Goal: Obtain resource: Obtain resource

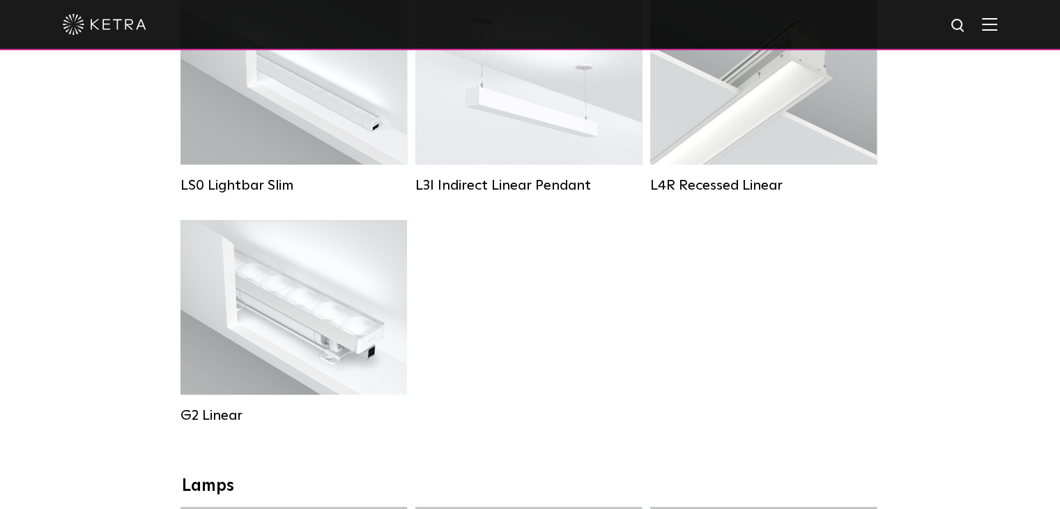
scroll to position [302, 0]
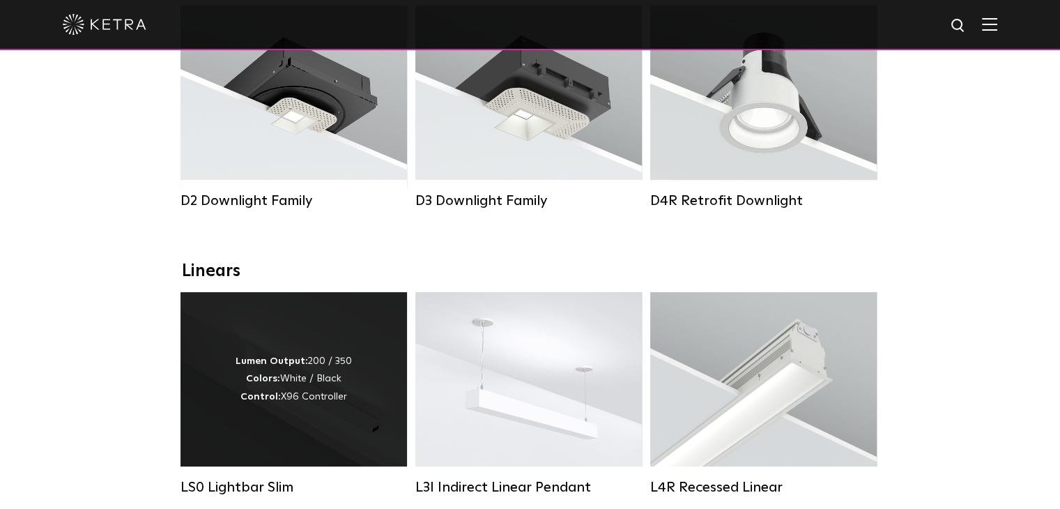
click at [293, 377] on div "Lumen Output: 200 / 350 Colors: White / Black Control: X96 Controller" at bounding box center [294, 379] width 116 height 53
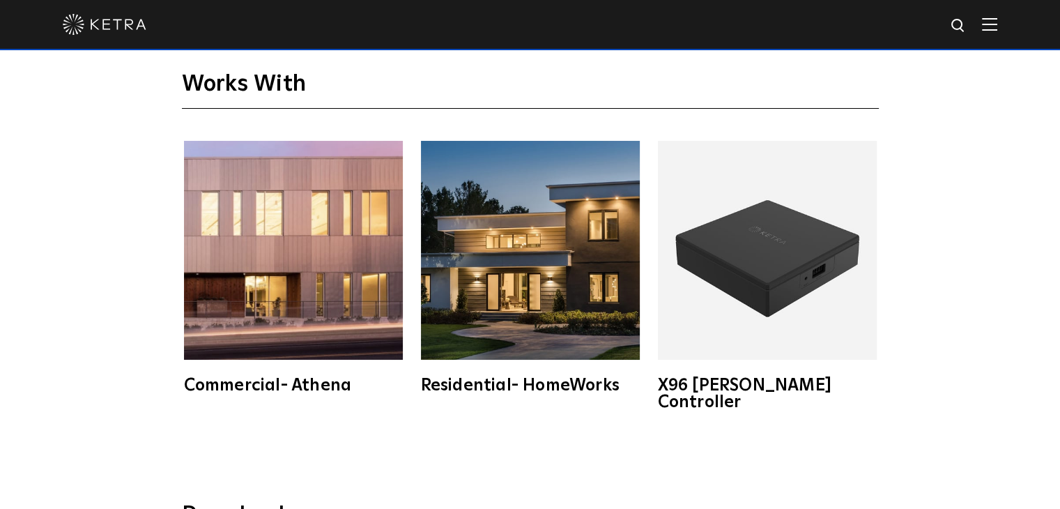
scroll to position [2416, 0]
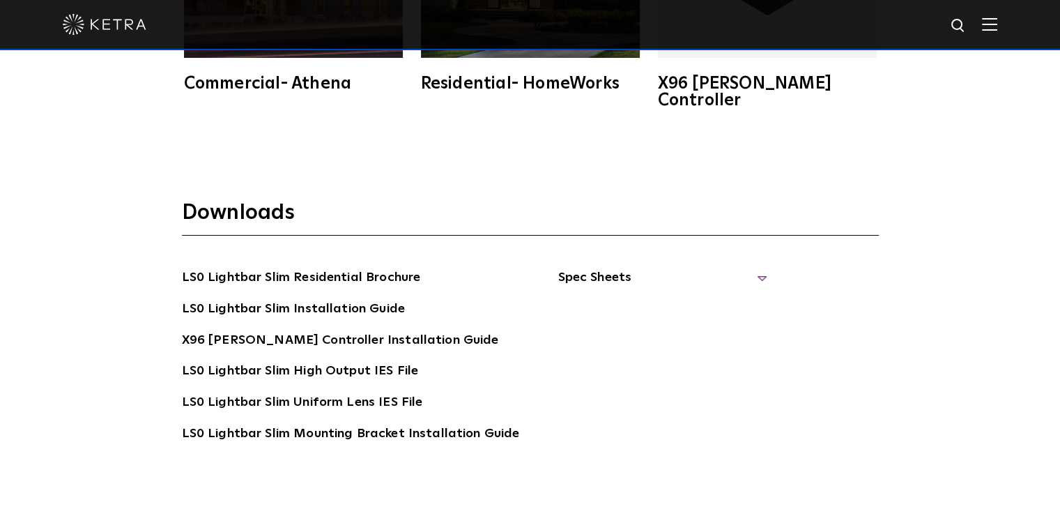
click at [572, 268] on span "Spec Sheets" at bounding box center [662, 283] width 209 height 31
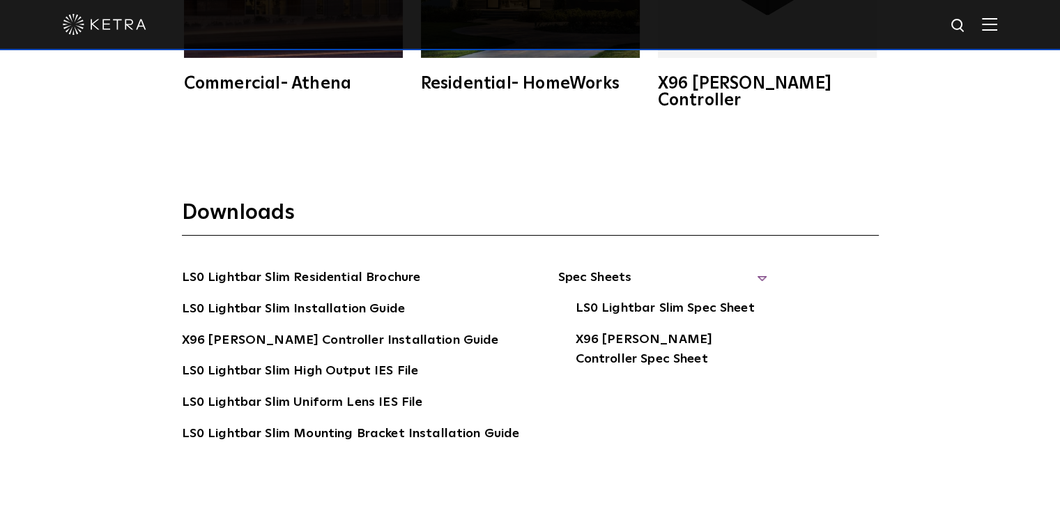
click at [574, 268] on span "Spec Sheets" at bounding box center [662, 283] width 209 height 31
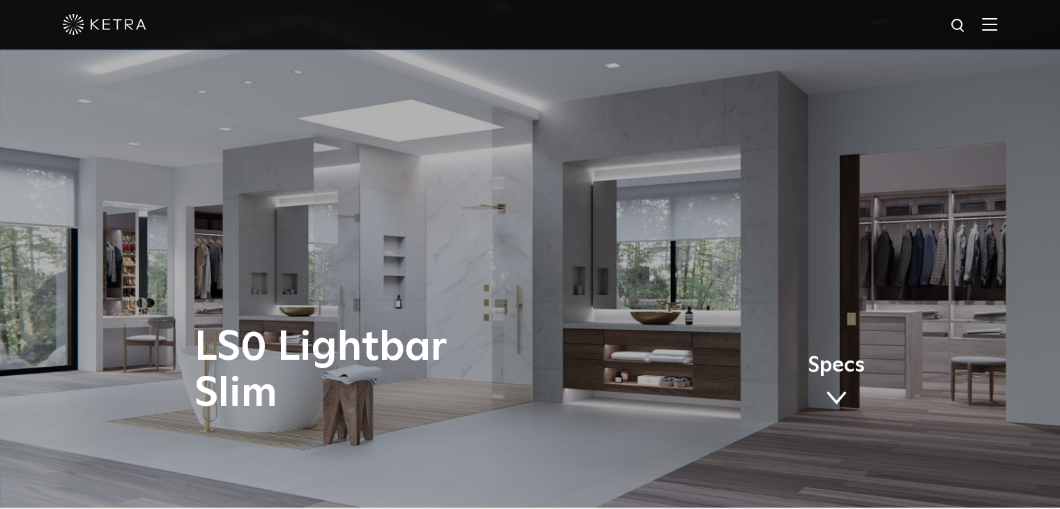
scroll to position [0, 0]
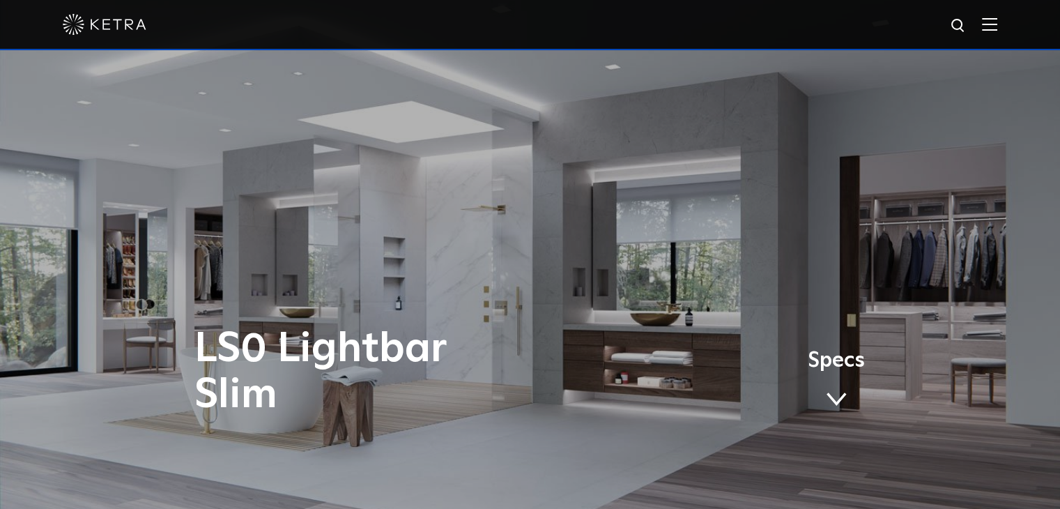
click at [831, 358] on span "Specs" at bounding box center [836, 361] width 57 height 20
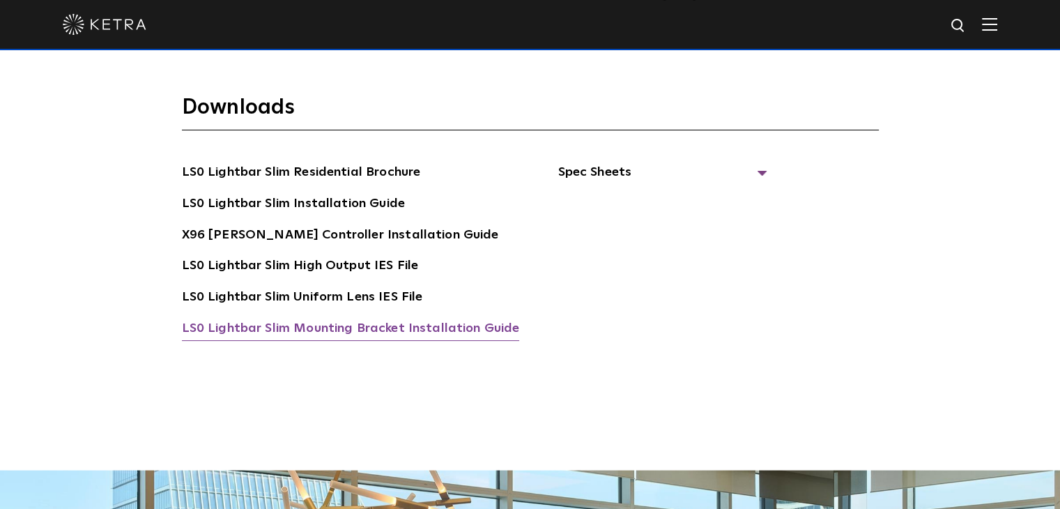
scroll to position [2549, 0]
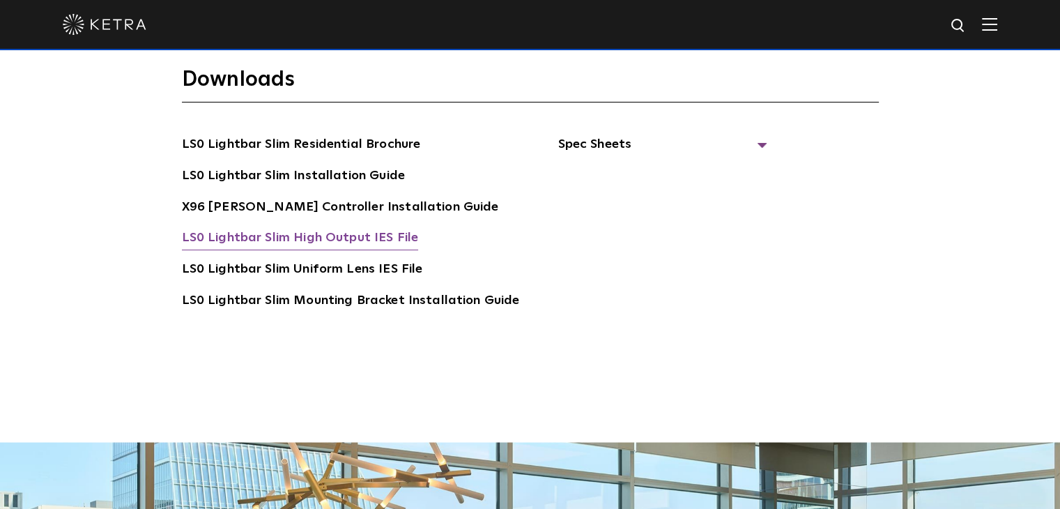
click at [374, 228] on link "LS0 Lightbar Slim High Output IES File" at bounding box center [300, 239] width 237 height 22
click at [799, 204] on div "LS0 Lightbar Slim Residential Brochure LS0 Lightbar Slim Installation Guide X96…" at bounding box center [530, 243] width 697 height 217
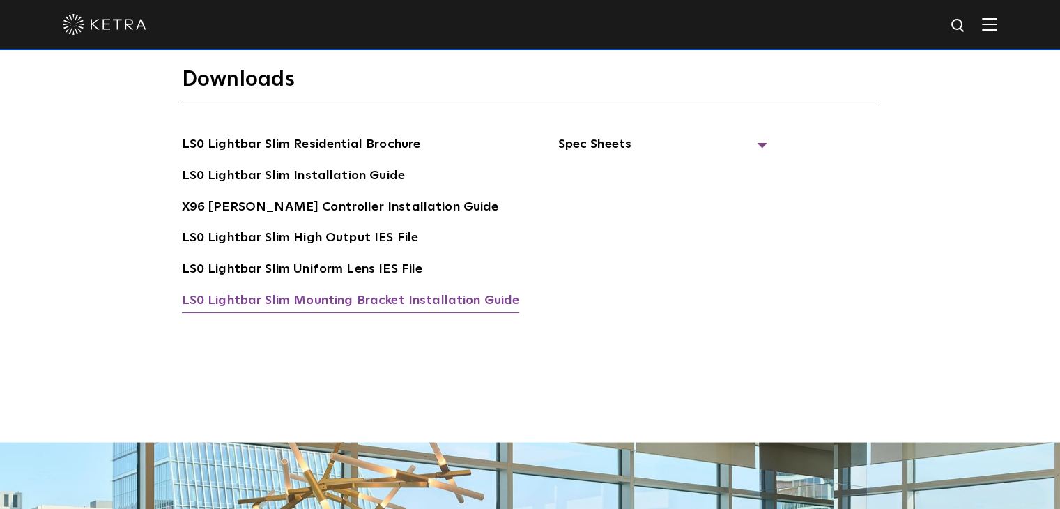
click at [359, 291] on link "LS0 Lightbar Slim Mounting Bracket Installation Guide" at bounding box center [351, 302] width 338 height 22
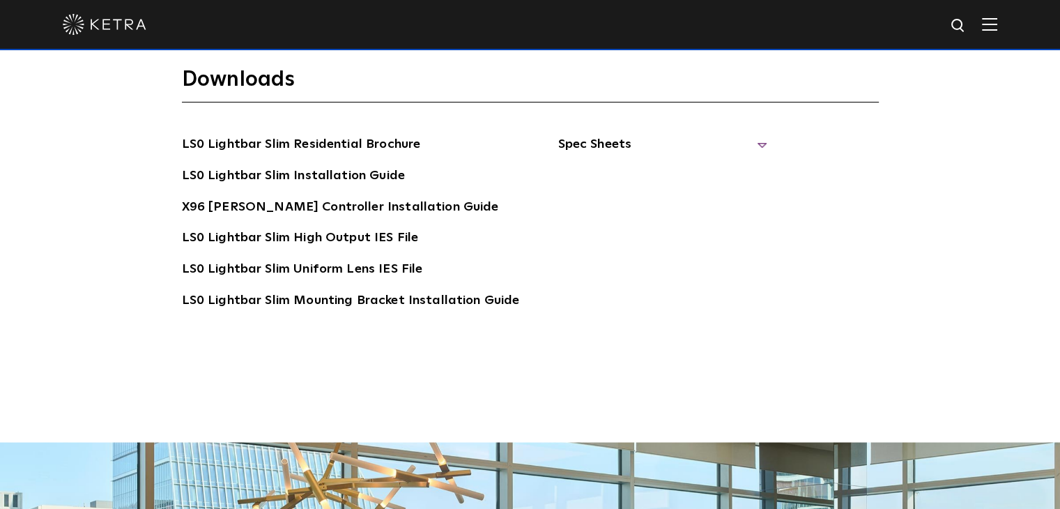
click at [580, 135] on span "Spec Sheets" at bounding box center [662, 150] width 209 height 31
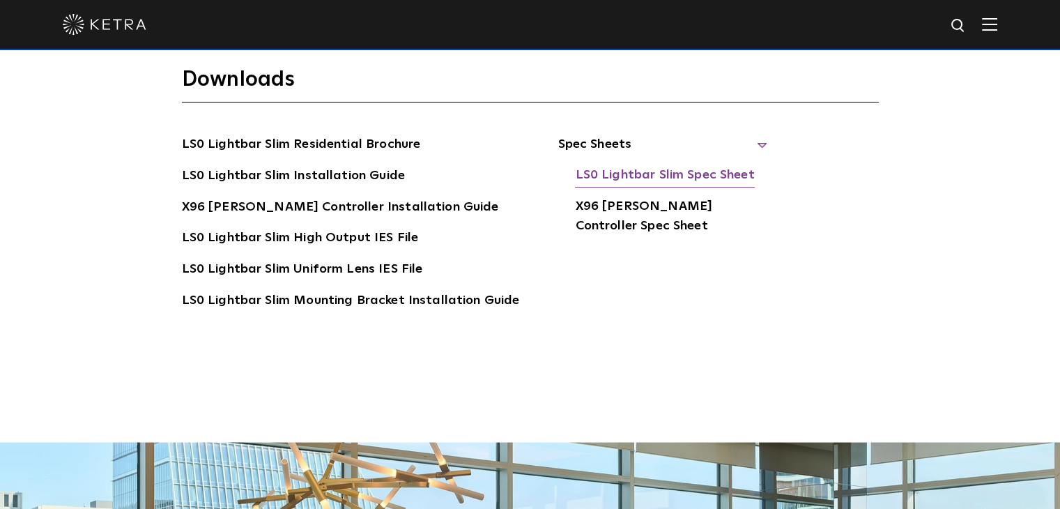
click at [626, 165] on link "LS0 Lightbar Slim Spec Sheet" at bounding box center [664, 176] width 179 height 22
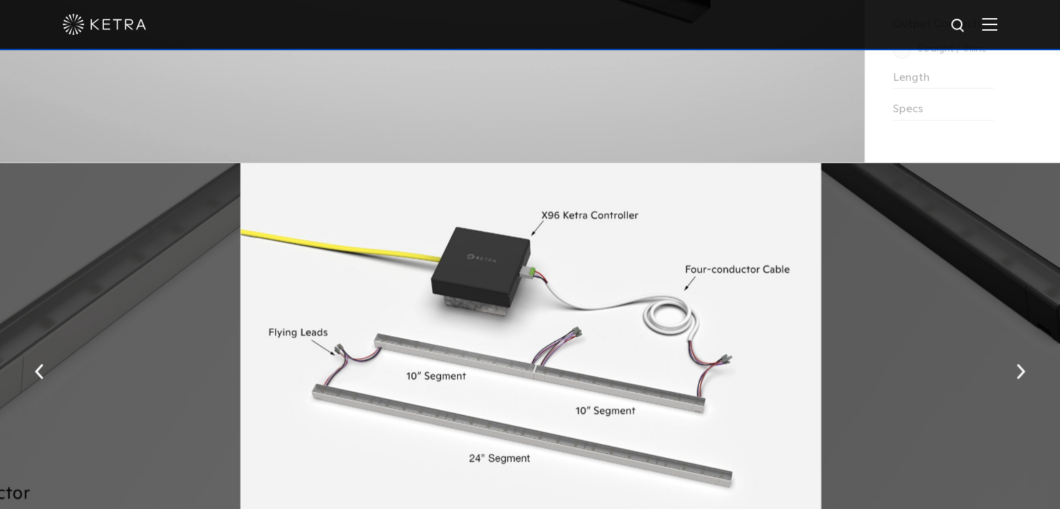
scroll to position [133, 0]
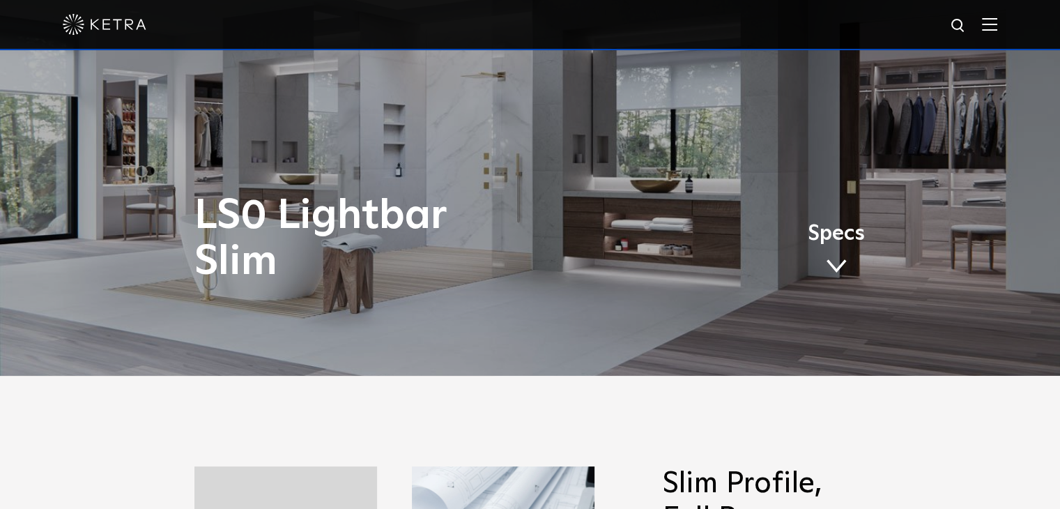
click at [997, 29] on img at bounding box center [989, 23] width 15 height 13
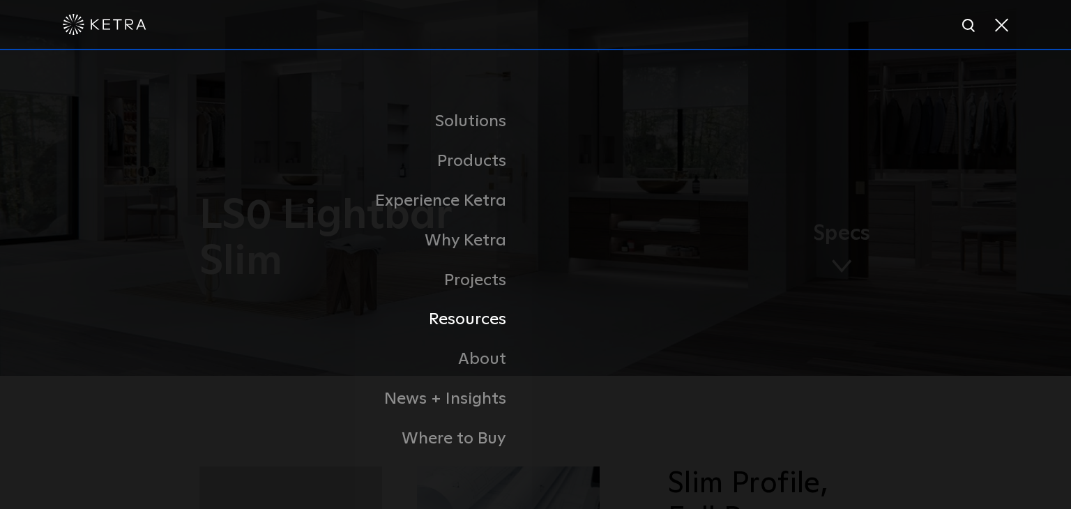
click at [484, 319] on link "Resources" at bounding box center [361, 320] width 349 height 40
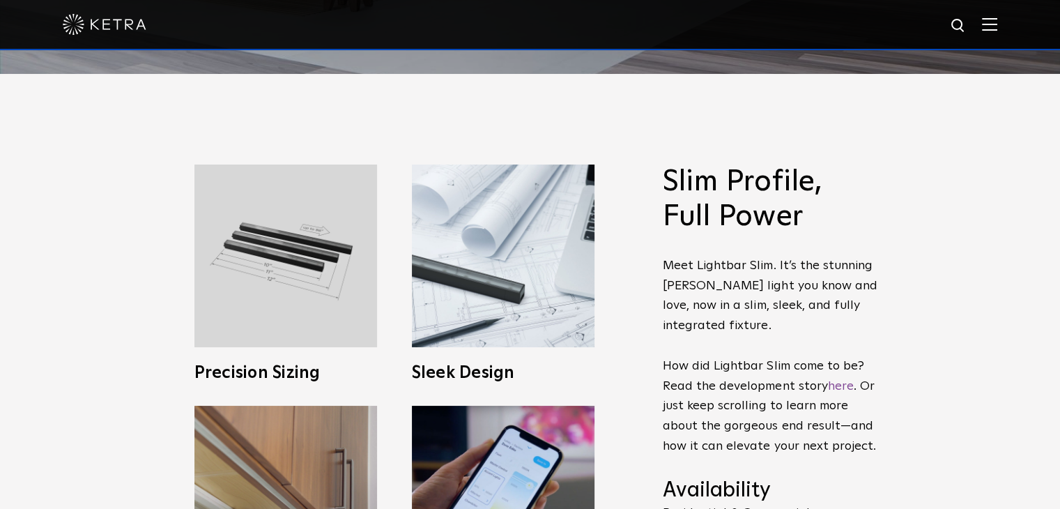
scroll to position [737, 0]
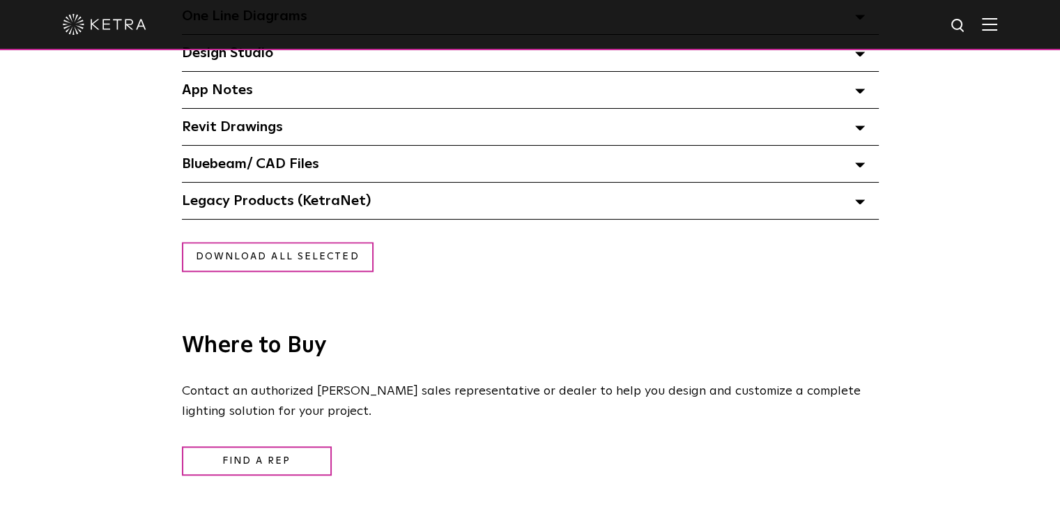
scroll to position [1208, 0]
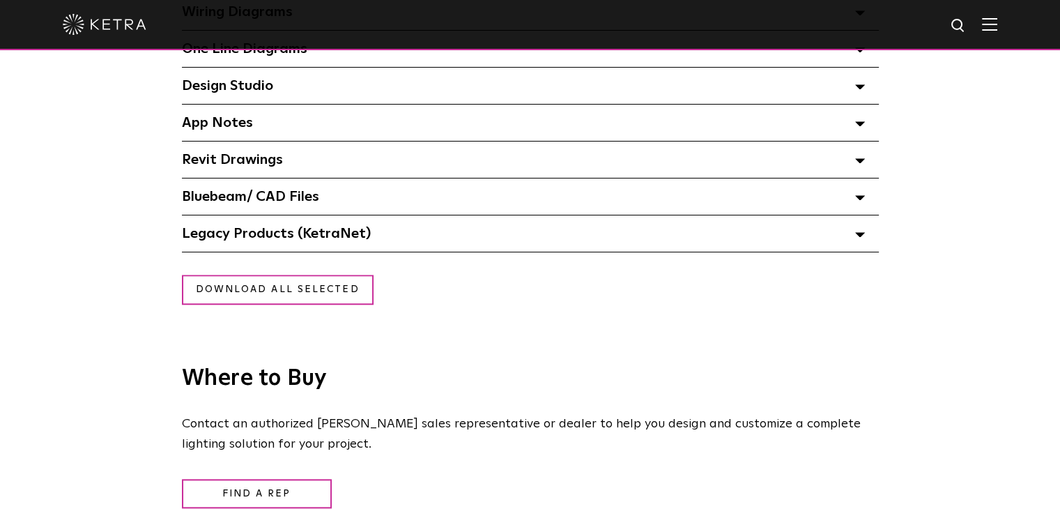
click at [326, 194] on div "Bluebeam/ CAD Files" at bounding box center [530, 196] width 697 height 36
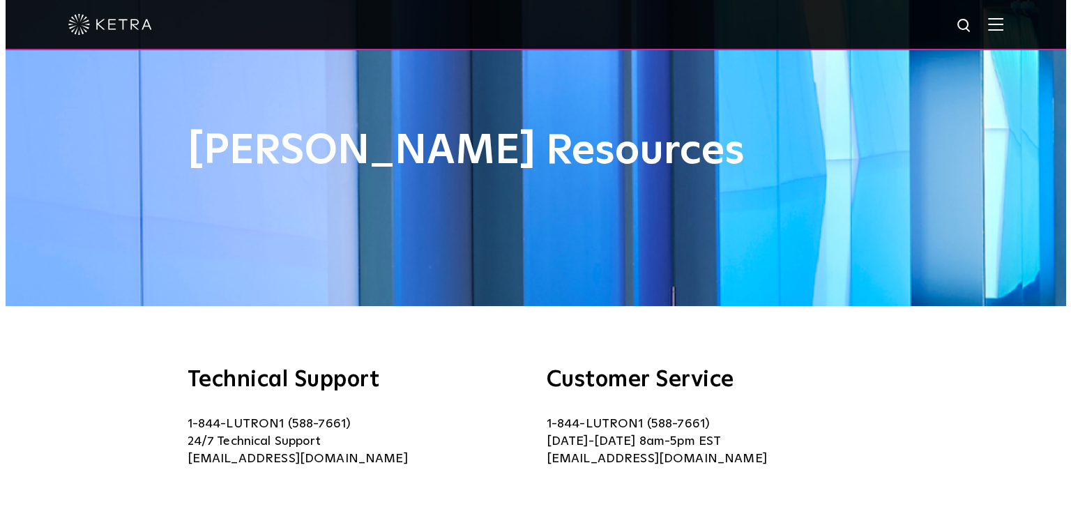
scroll to position [0, 0]
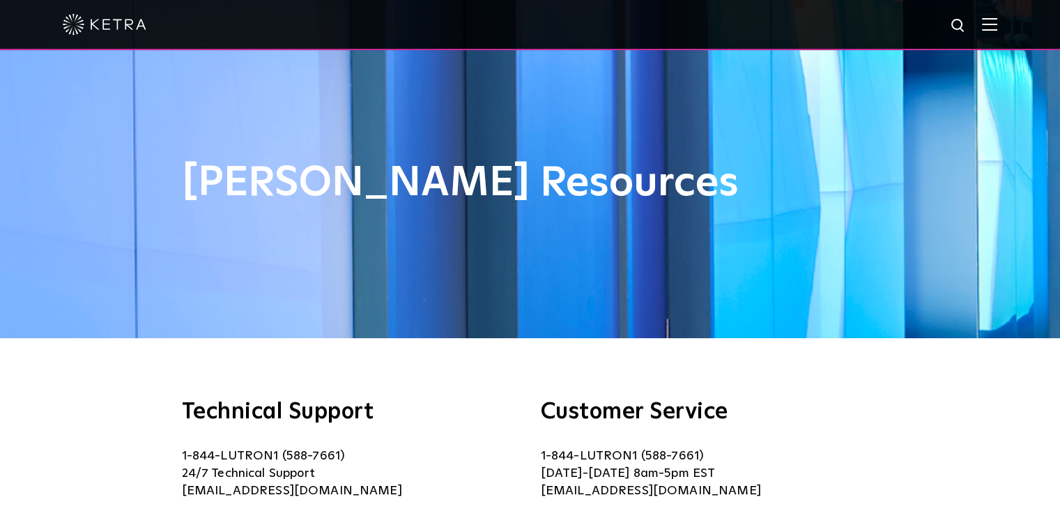
click at [997, 22] on img at bounding box center [989, 23] width 15 height 13
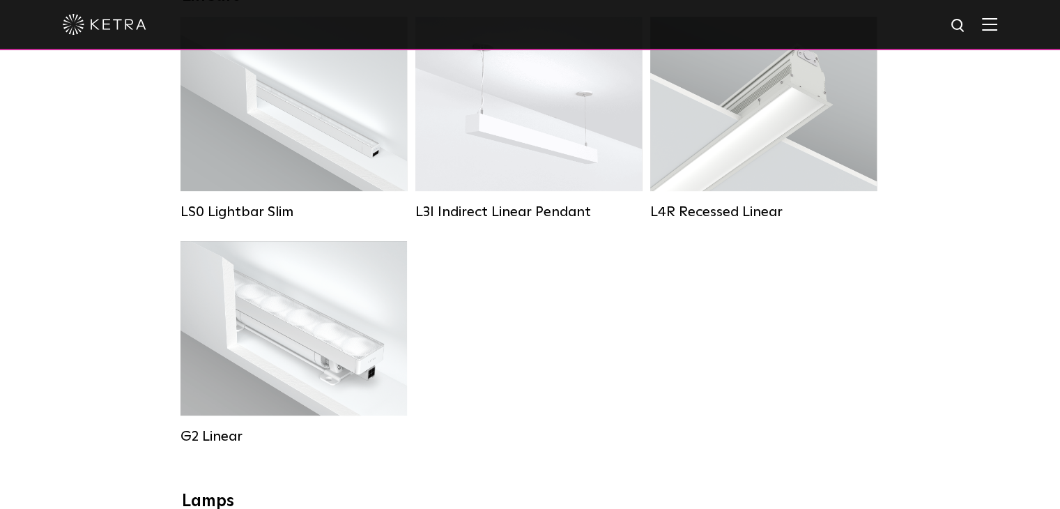
scroll to position [604, 0]
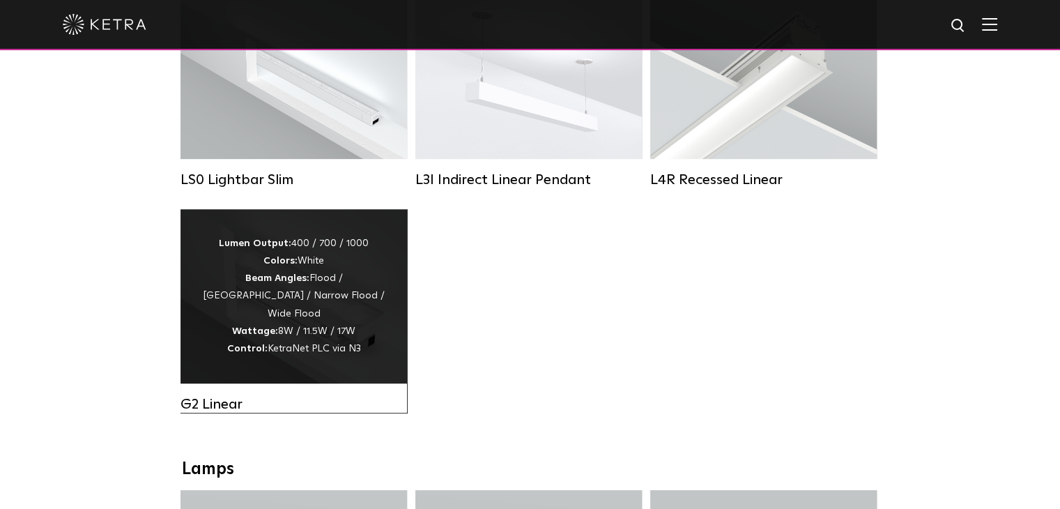
click at [328, 330] on div "Lumen Output: 400 / 700 / 1000 Colors: White Beam Angles: Flood / Graze / Narro…" at bounding box center [293, 296] width 185 height 123
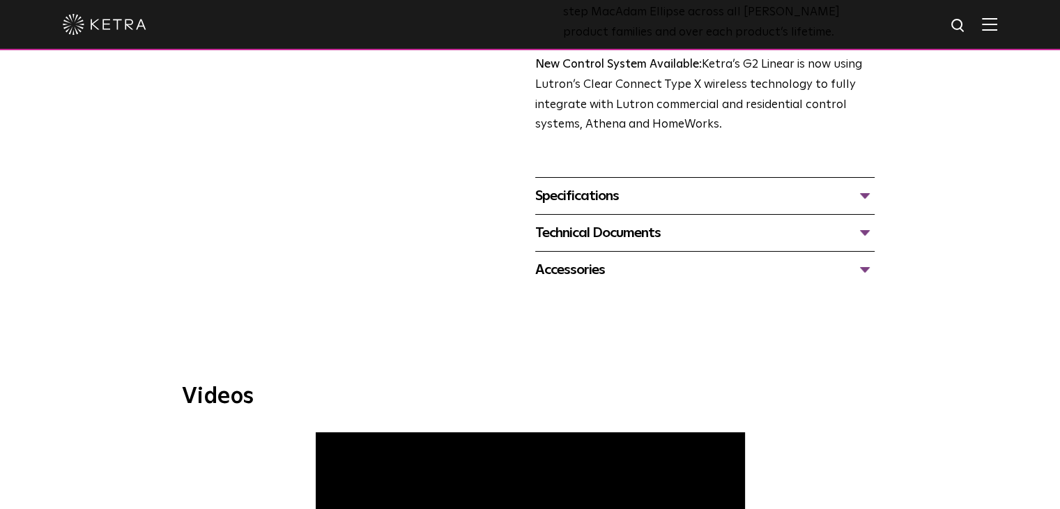
scroll to position [604, 0]
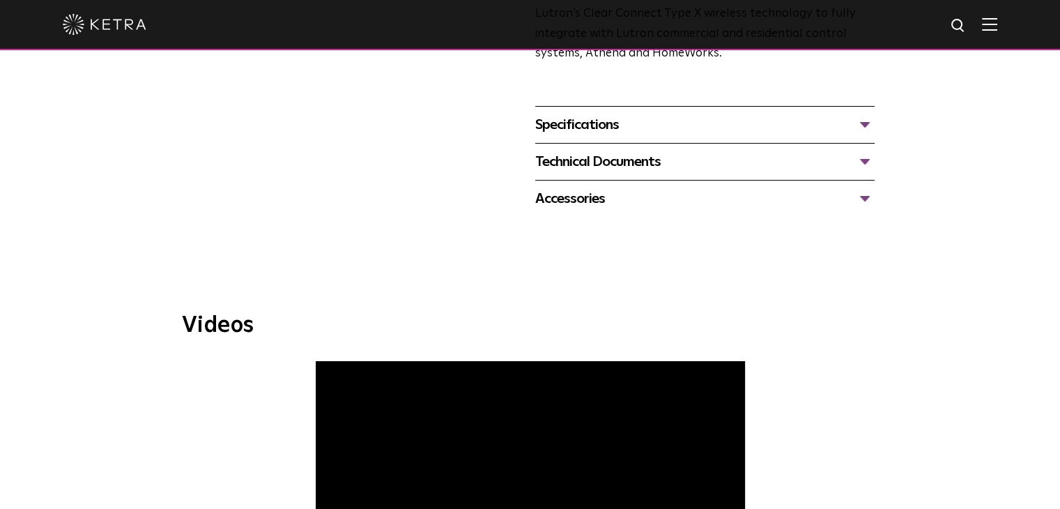
click at [625, 156] on div "Technical Documents" at bounding box center [704, 162] width 339 height 22
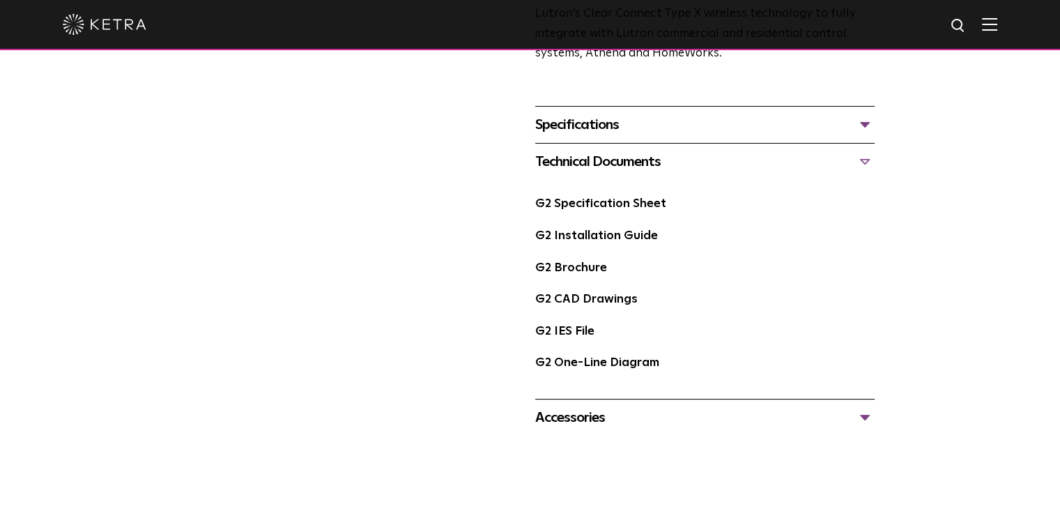
click at [629, 160] on div "Technical Documents" at bounding box center [704, 162] width 339 height 22
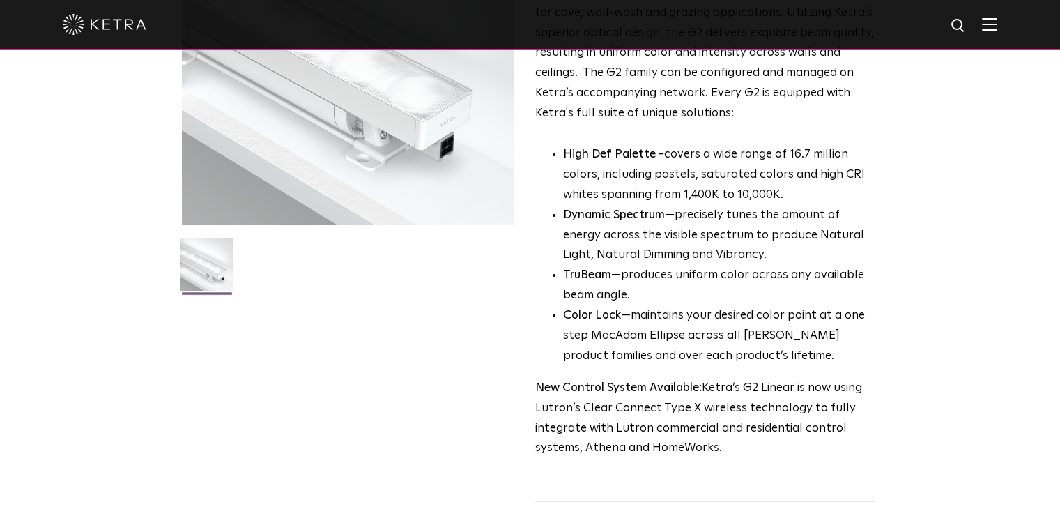
scroll to position [0, 0]
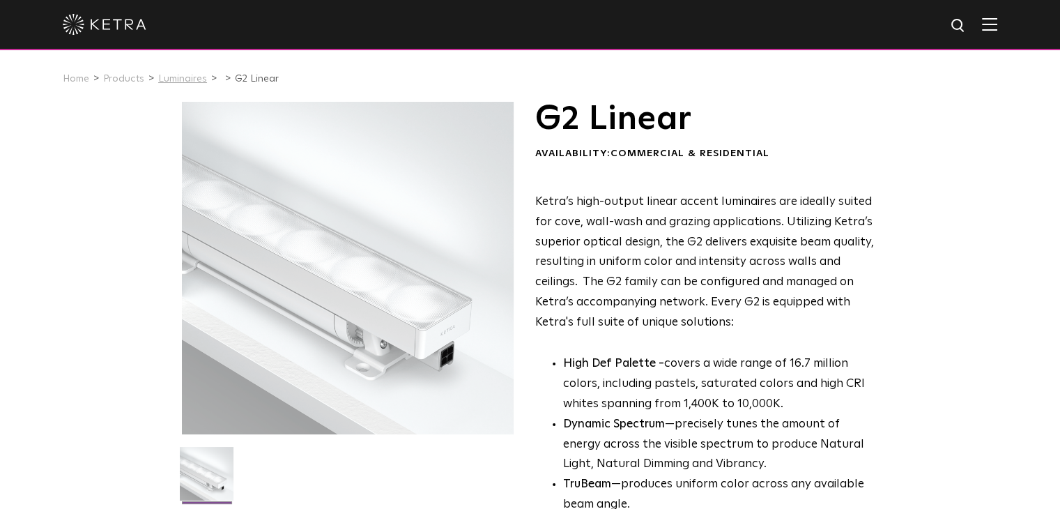
click at [184, 79] on link "Luminaires" at bounding box center [182, 79] width 49 height 10
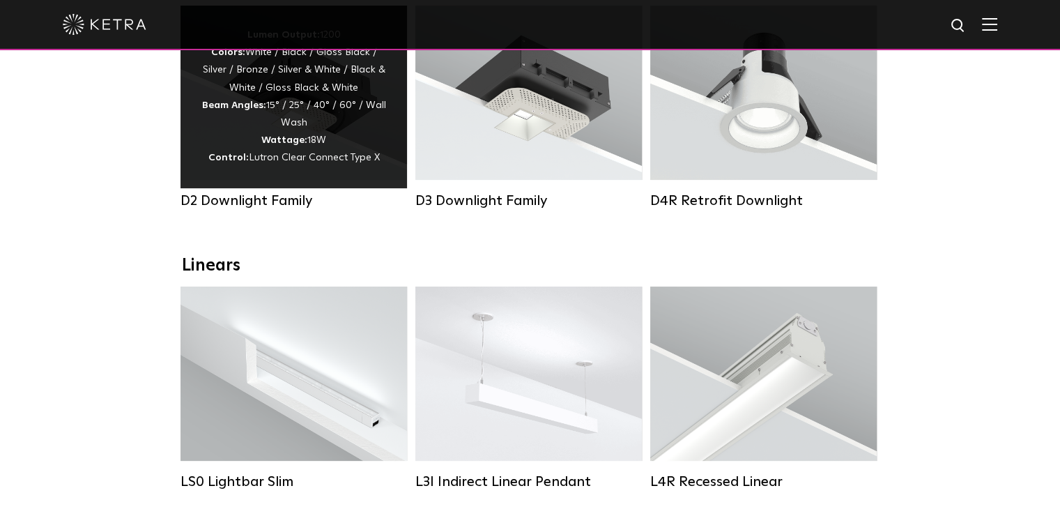
scroll to position [604, 0]
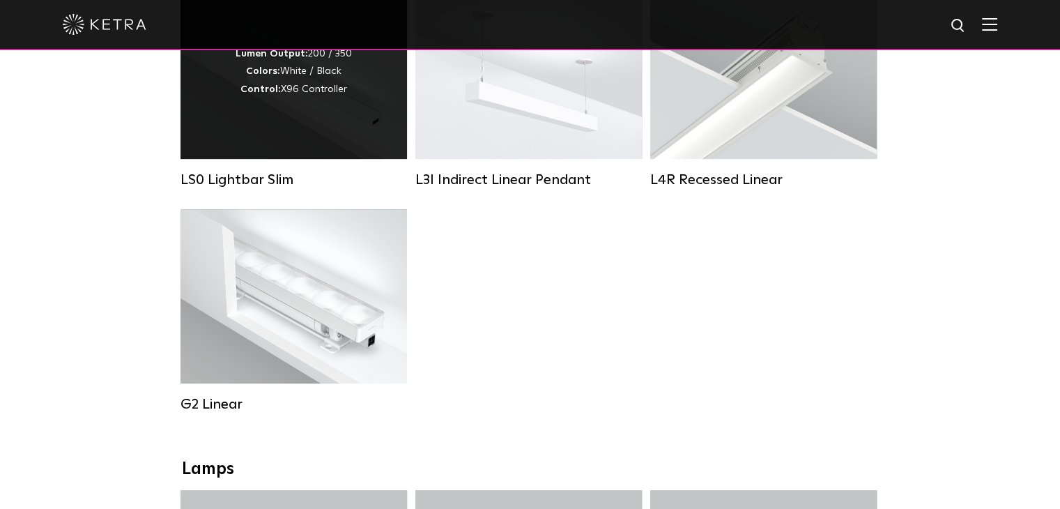
click at [330, 129] on div "Lumen Output: 200 / 350 Colors: White / Black Control: X96 Controller" at bounding box center [294, 72] width 227 height 174
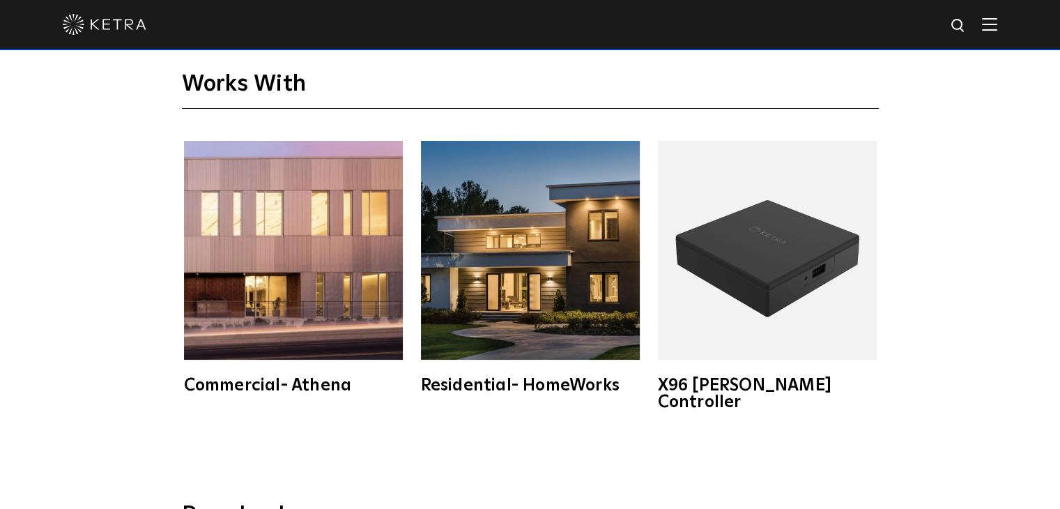
scroll to position [1510, 0]
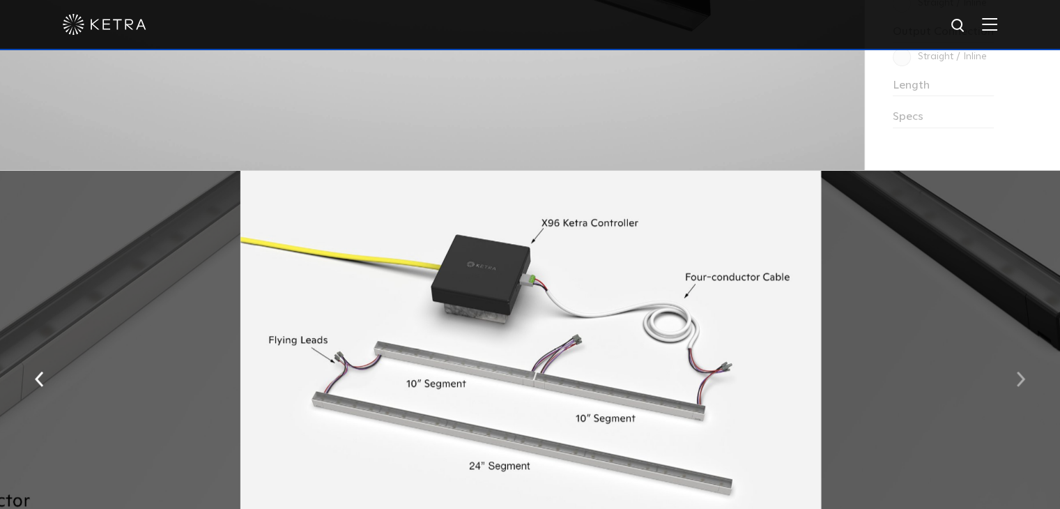
click at [1020, 375] on img "button" at bounding box center [1020, 378] width 9 height 15
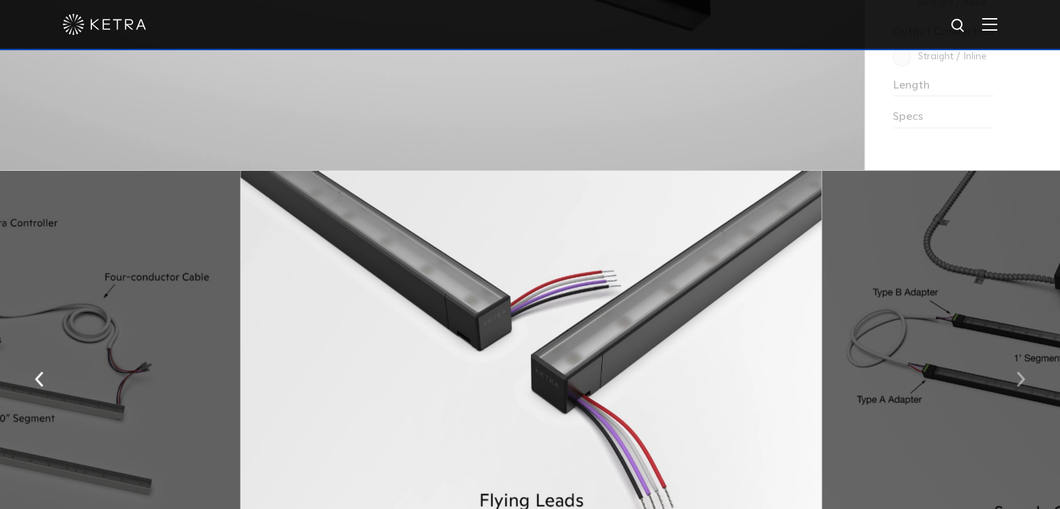
click at [1020, 375] on img "button" at bounding box center [1020, 378] width 9 height 15
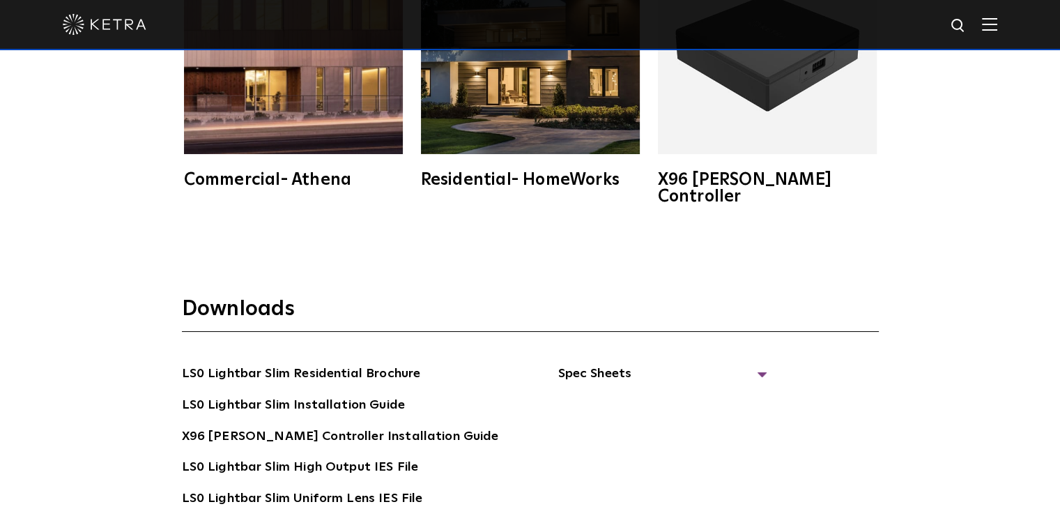
scroll to position [2416, 0]
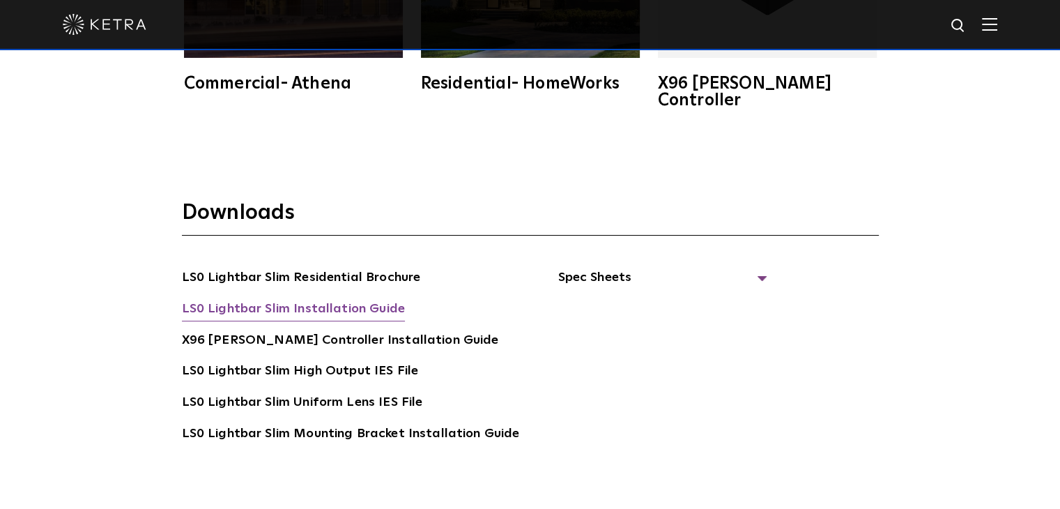
click at [334, 299] on link "LS0 Lightbar Slim Installation Guide" at bounding box center [293, 310] width 223 height 22
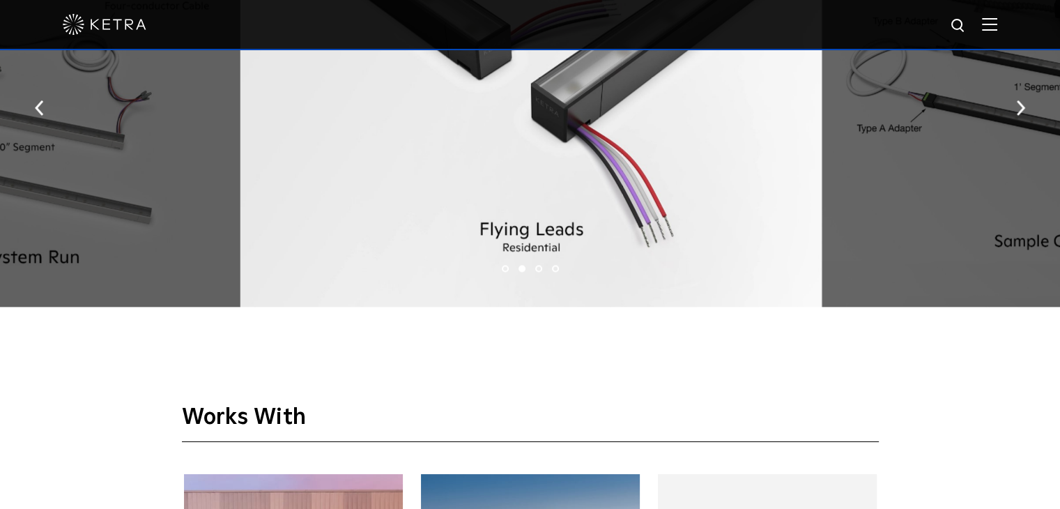
scroll to position [1812, 0]
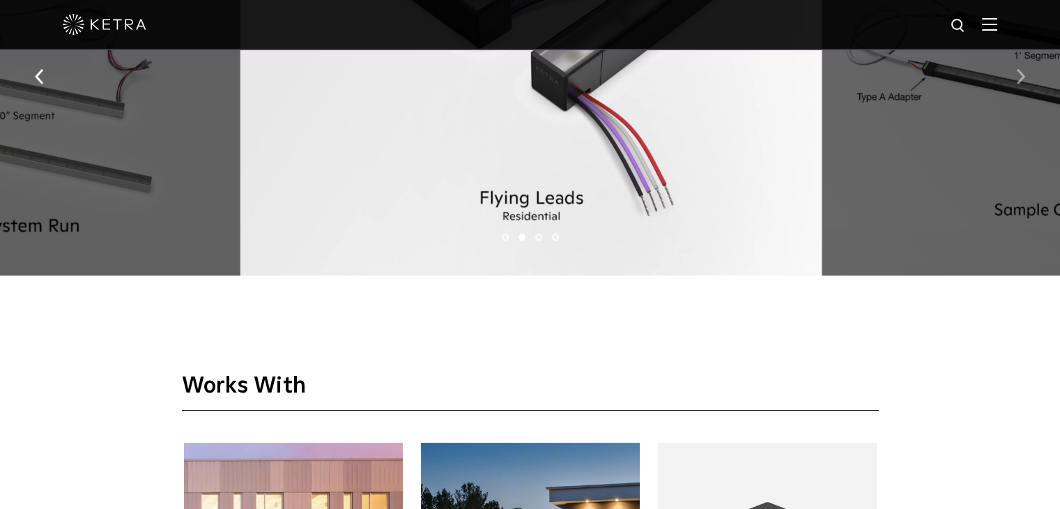
click at [1025, 84] on img "button" at bounding box center [1020, 75] width 9 height 15
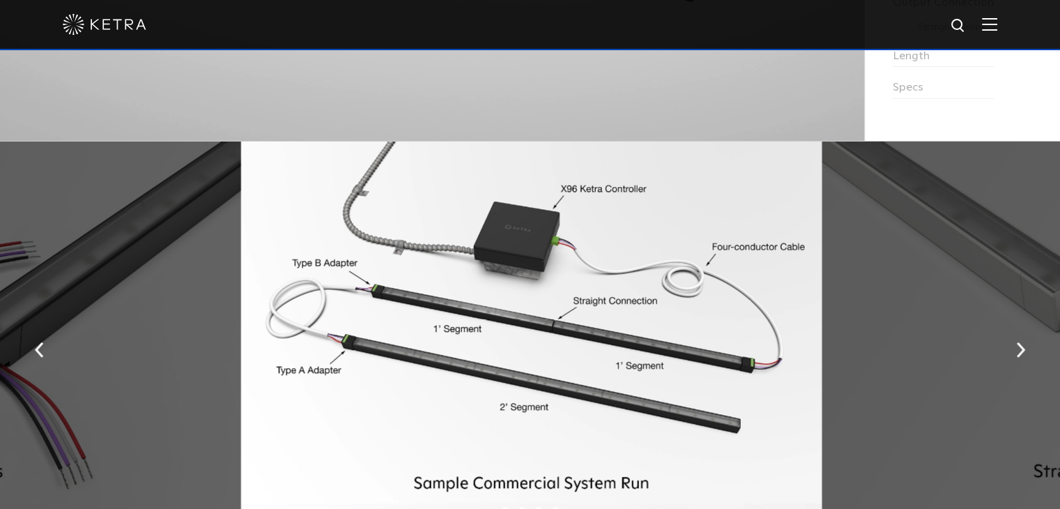
scroll to position [1510, 0]
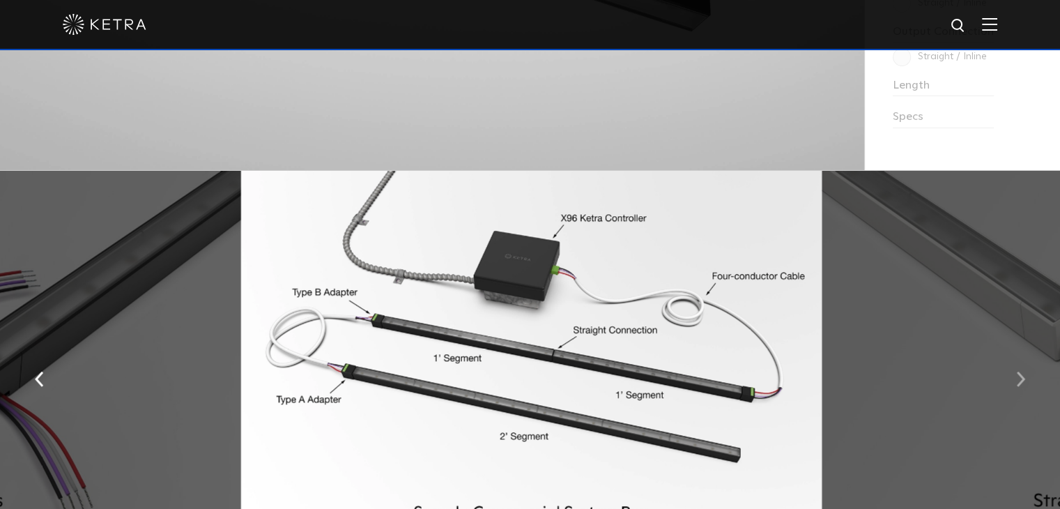
click at [1013, 372] on button "button" at bounding box center [1021, 377] width 30 height 48
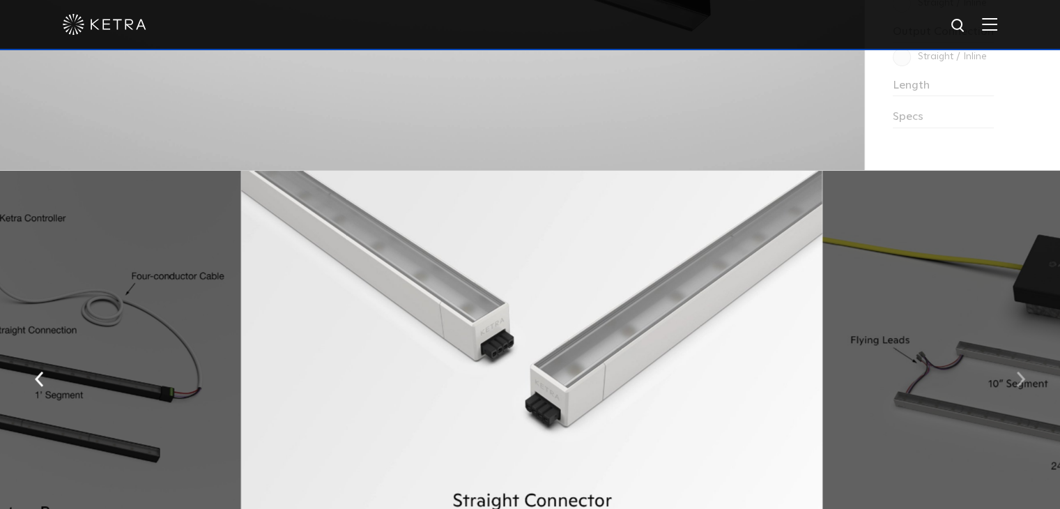
click at [1014, 374] on button "button" at bounding box center [1021, 377] width 30 height 48
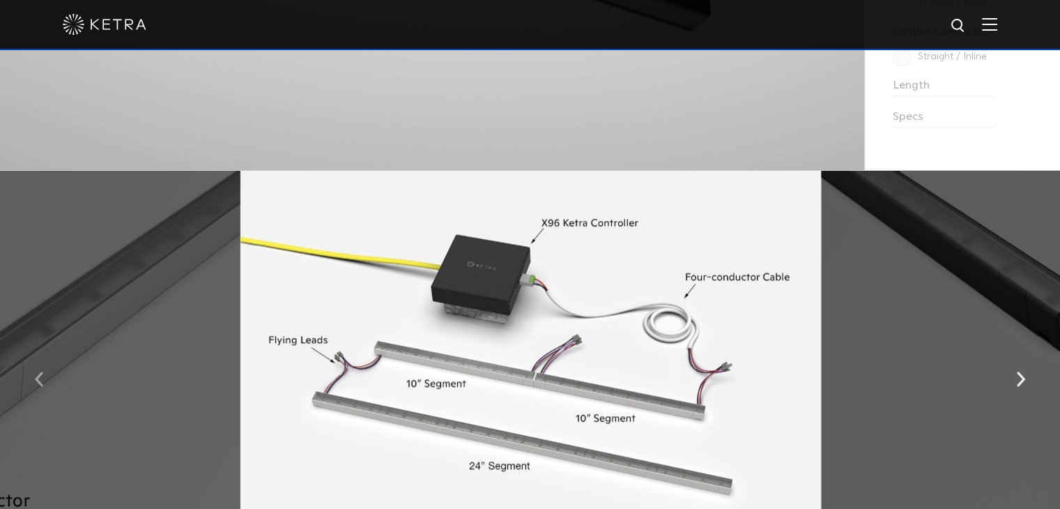
click at [47, 379] on button "button" at bounding box center [39, 377] width 30 height 48
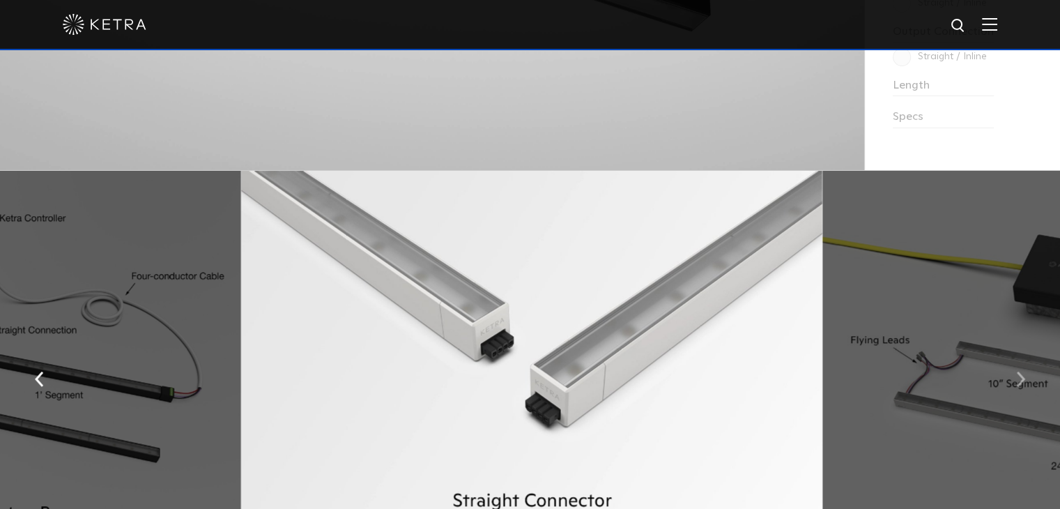
click at [1015, 384] on button "button" at bounding box center [1021, 377] width 30 height 48
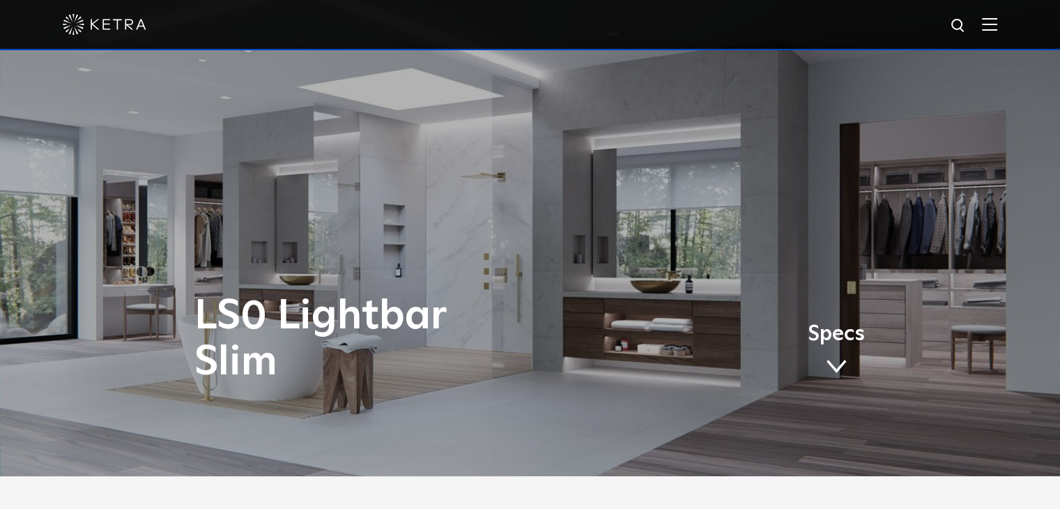
scroll to position [0, 0]
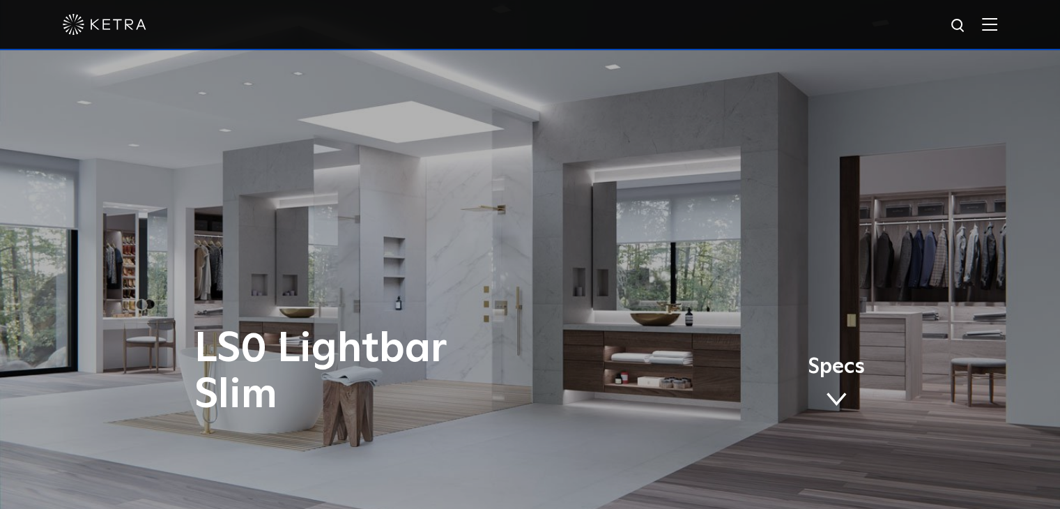
click at [993, 23] on img at bounding box center [989, 23] width 15 height 13
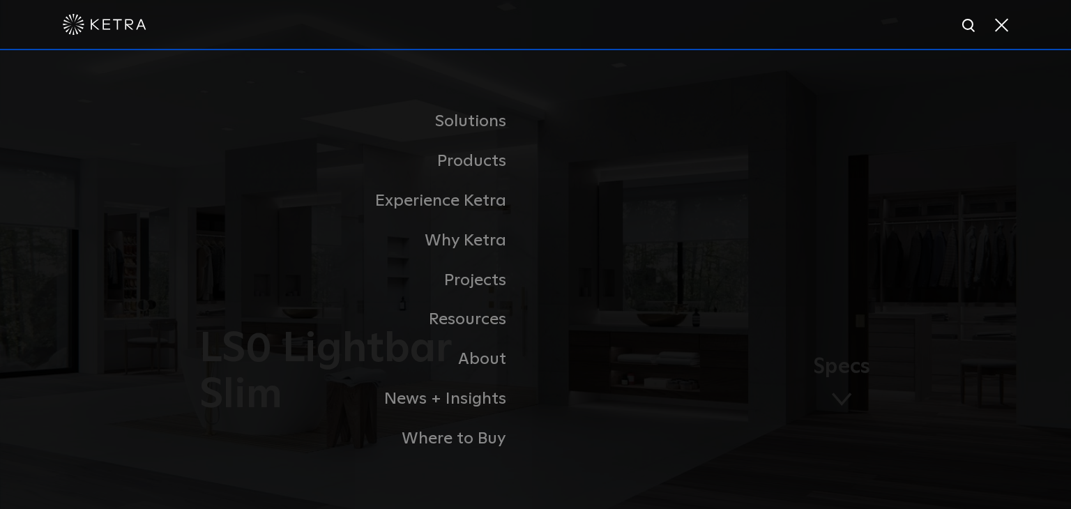
click at [1000, 24] on span at bounding box center [1000, 24] width 15 height 14
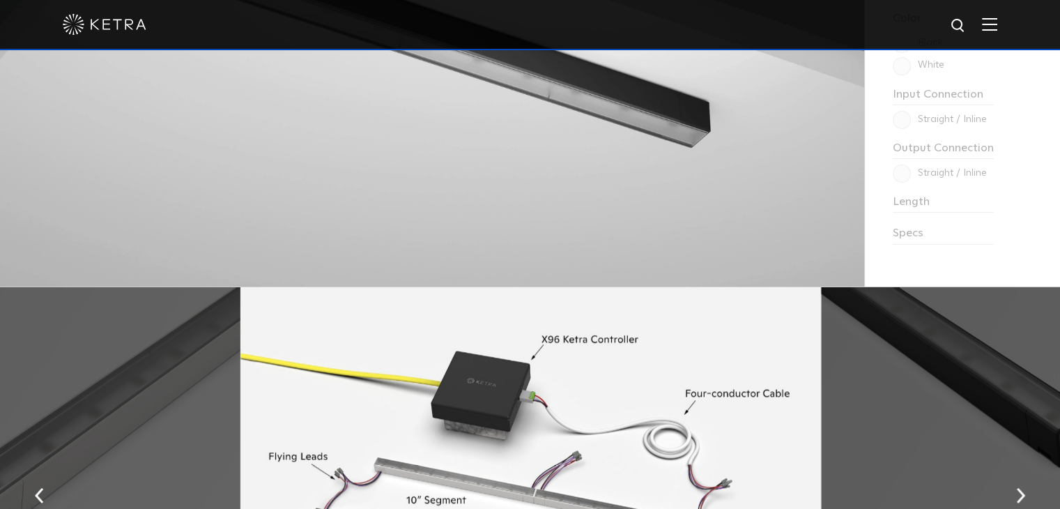
scroll to position [1510, 0]
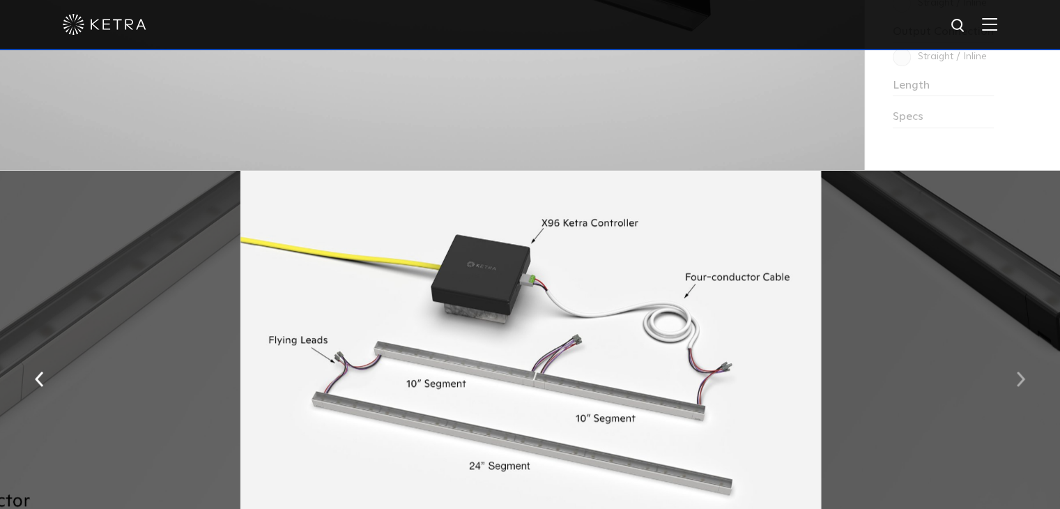
click at [1025, 380] on img "button" at bounding box center [1020, 378] width 9 height 15
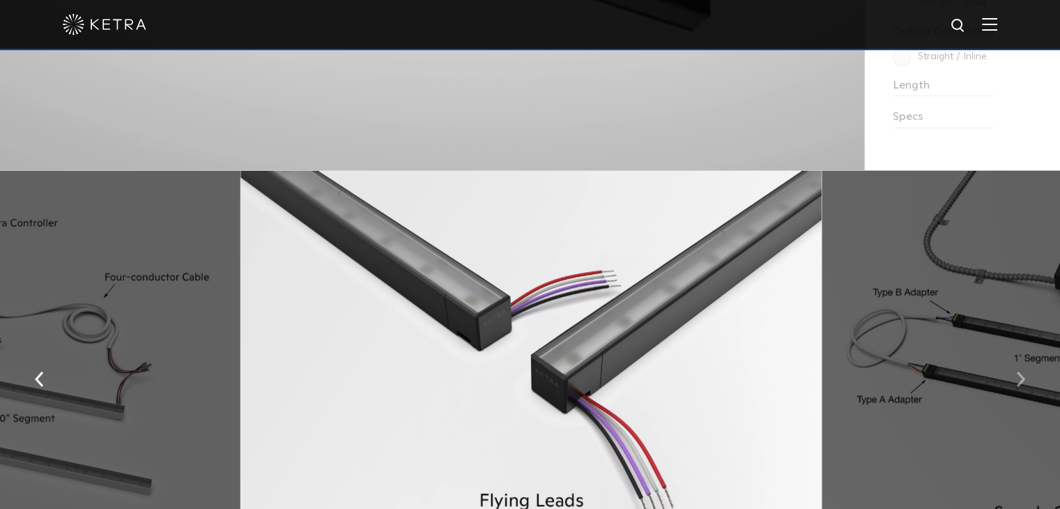
click at [1025, 380] on img "button" at bounding box center [1020, 378] width 9 height 15
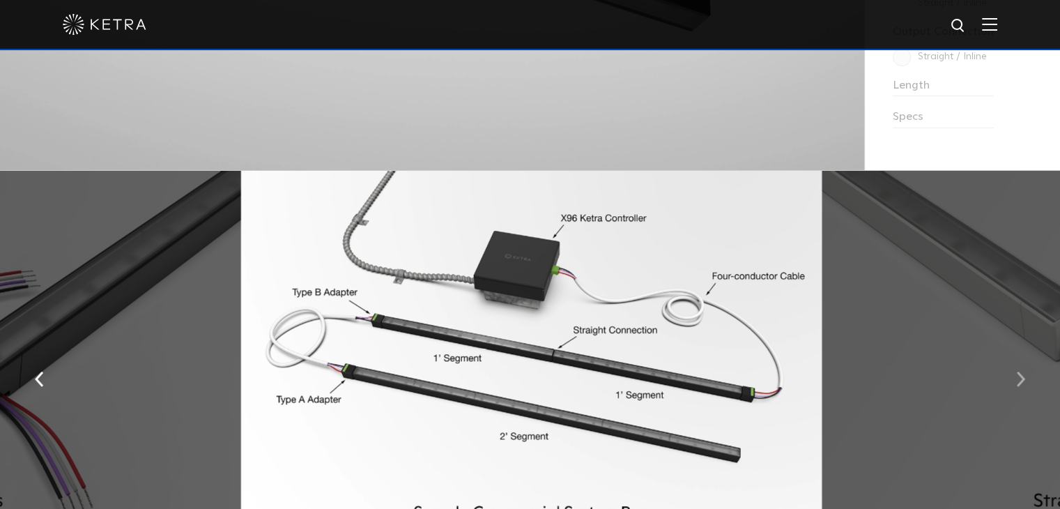
click at [1025, 380] on img "button" at bounding box center [1020, 378] width 9 height 15
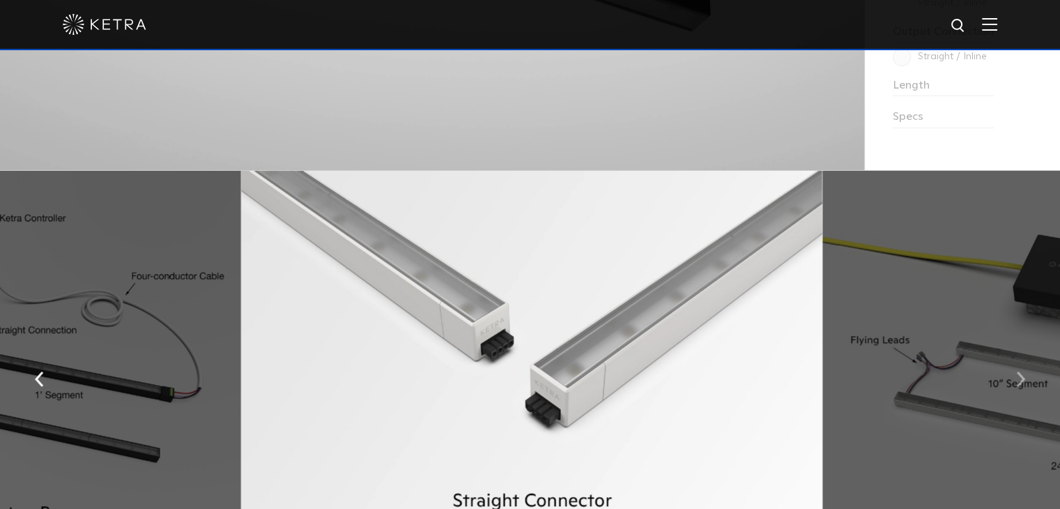
click at [1025, 380] on img "button" at bounding box center [1020, 378] width 9 height 15
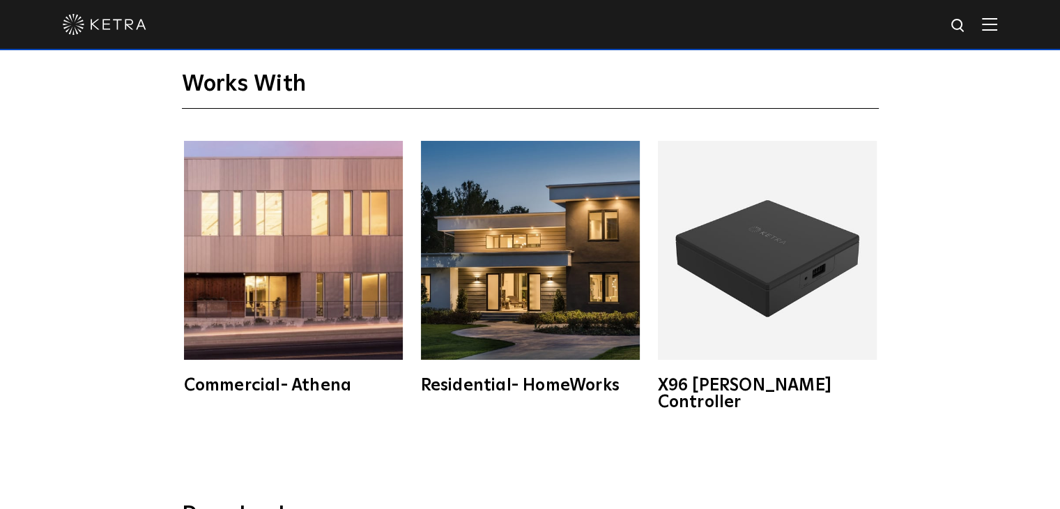
scroll to position [2416, 0]
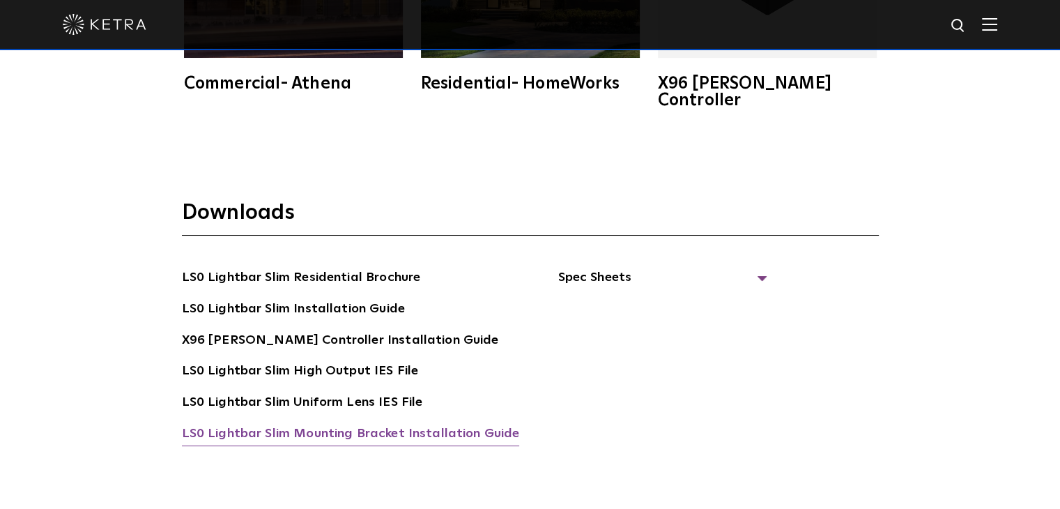
click at [347, 424] on link "LS0 Lightbar Slim Mounting Bracket Installation Guide" at bounding box center [351, 435] width 338 height 22
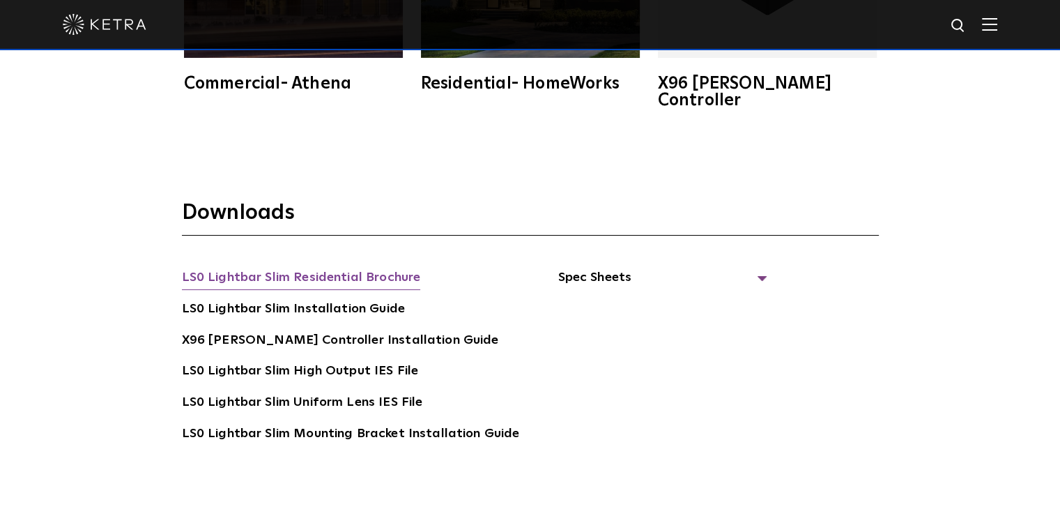
click at [321, 268] on link "LS0 Lightbar Slim Residential Brochure" at bounding box center [301, 279] width 239 height 22
